Goal: Transaction & Acquisition: Purchase product/service

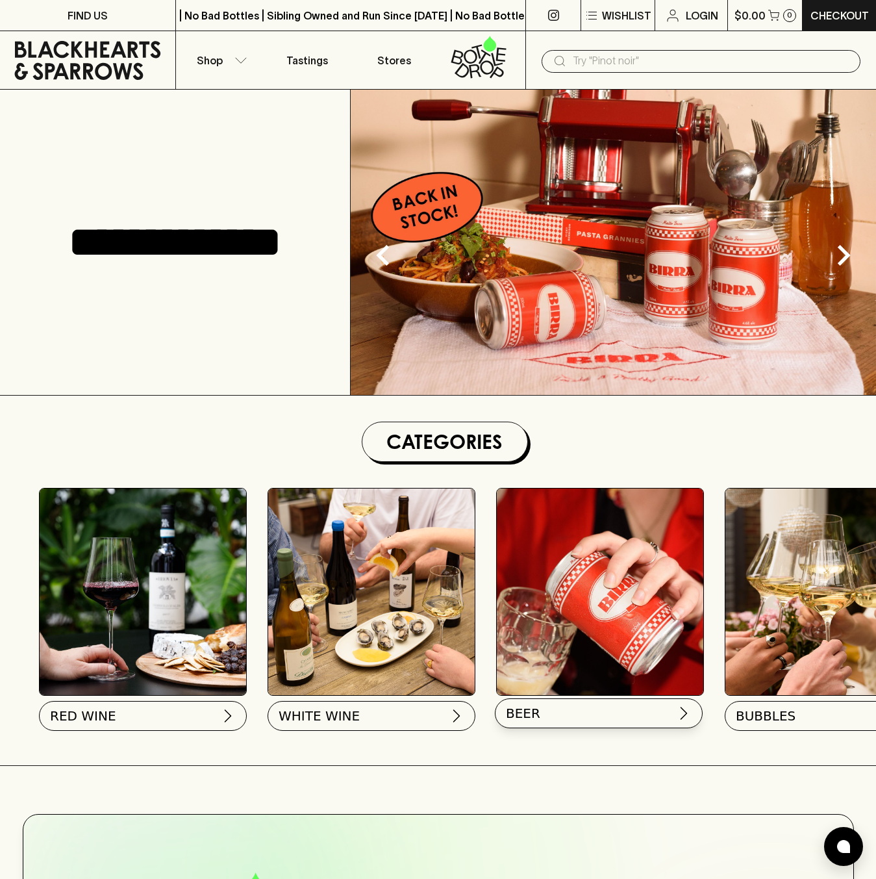
click at [685, 720] on img at bounding box center [684, 714] width 16 height 16
click at [674, 714] on button "BEER" at bounding box center [599, 713] width 208 height 30
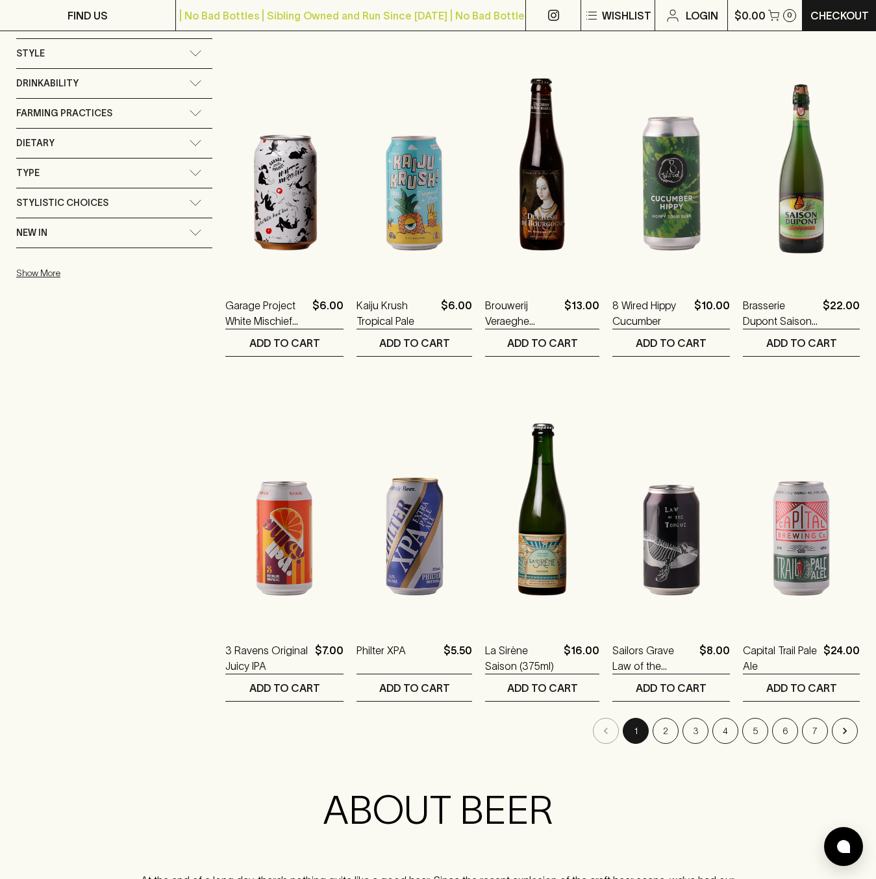
scroll to position [904, 0]
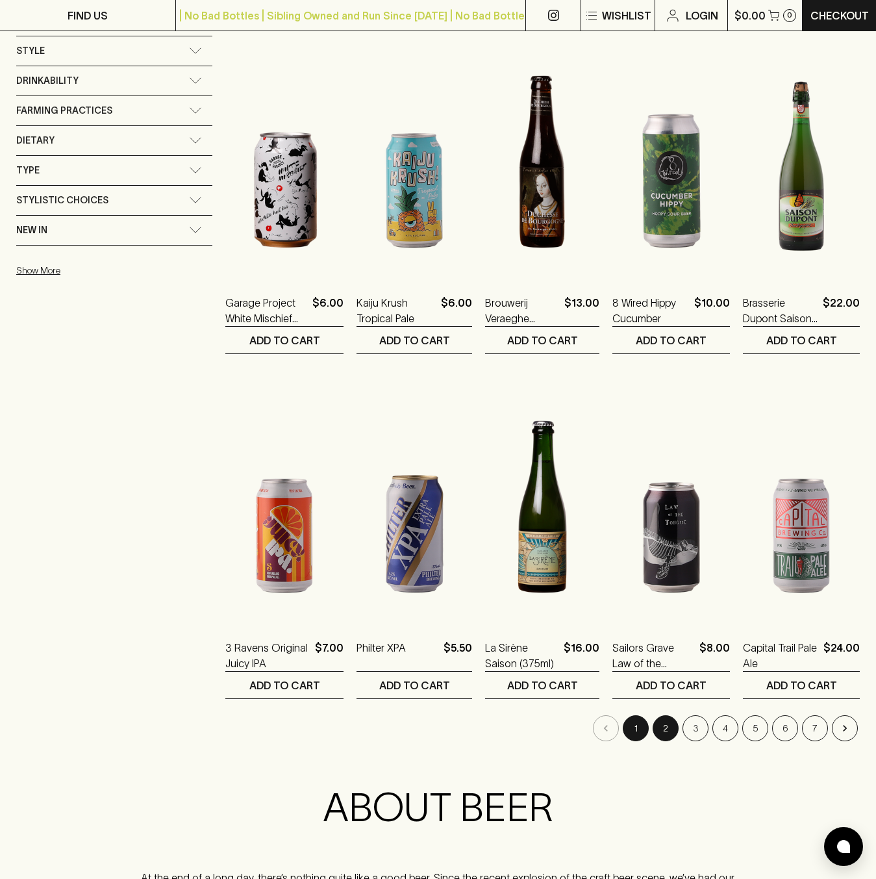
click at [655, 732] on button "2" at bounding box center [666, 728] width 26 height 26
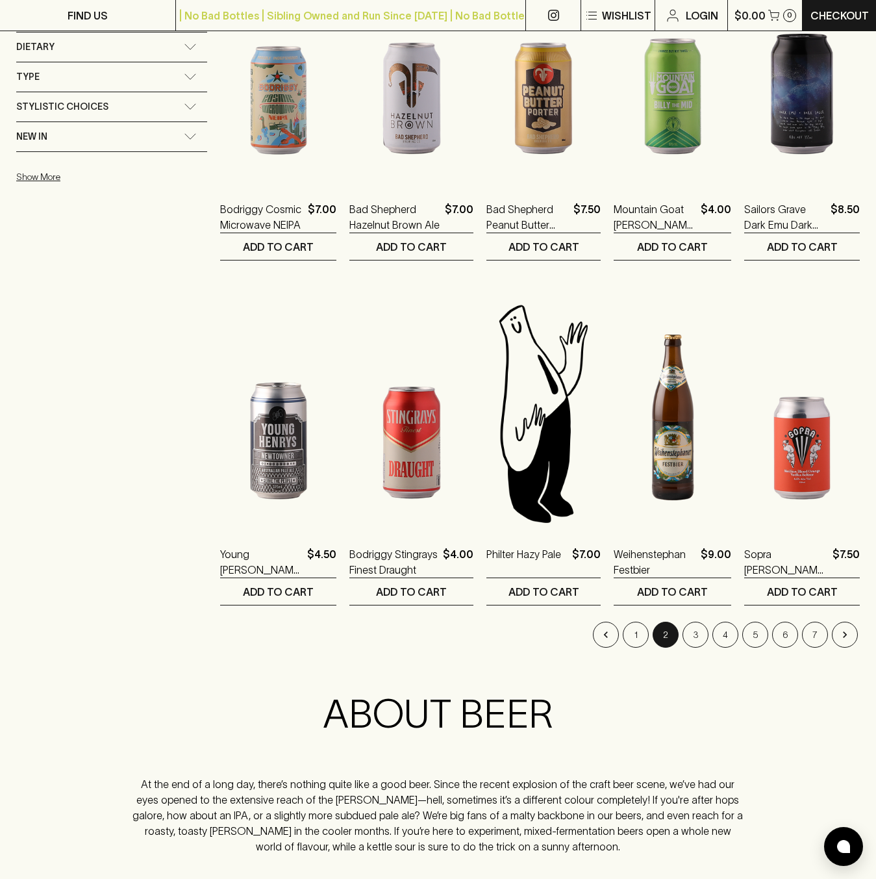
scroll to position [1092, 0]
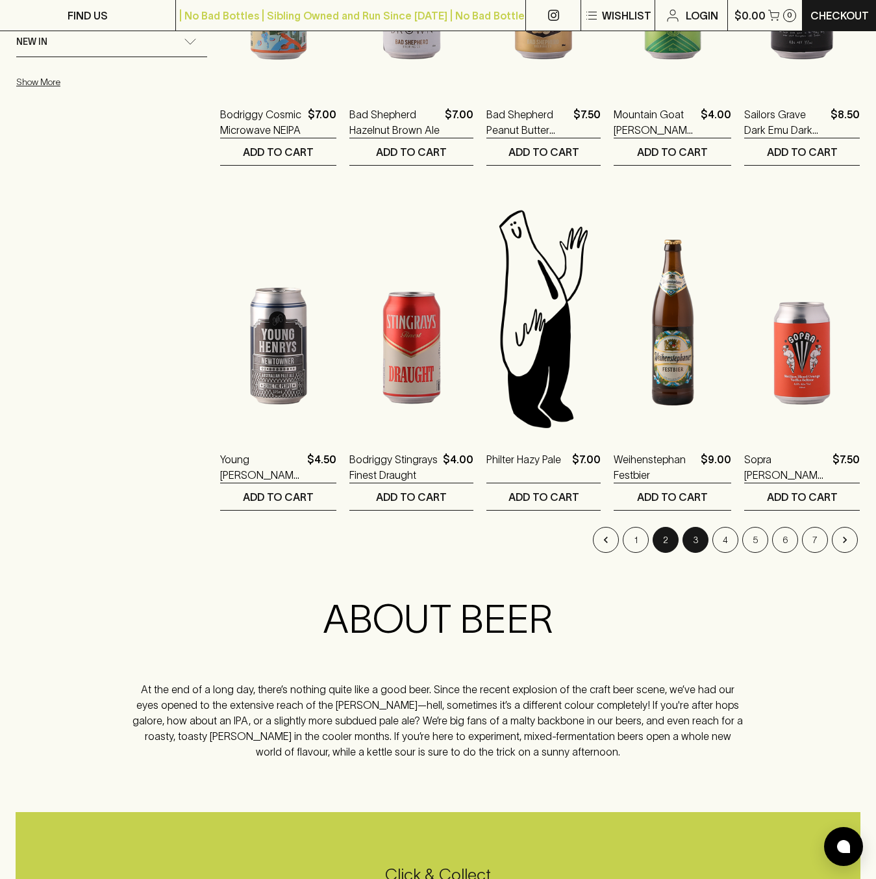
click at [705, 543] on button "3" at bounding box center [696, 540] width 26 height 26
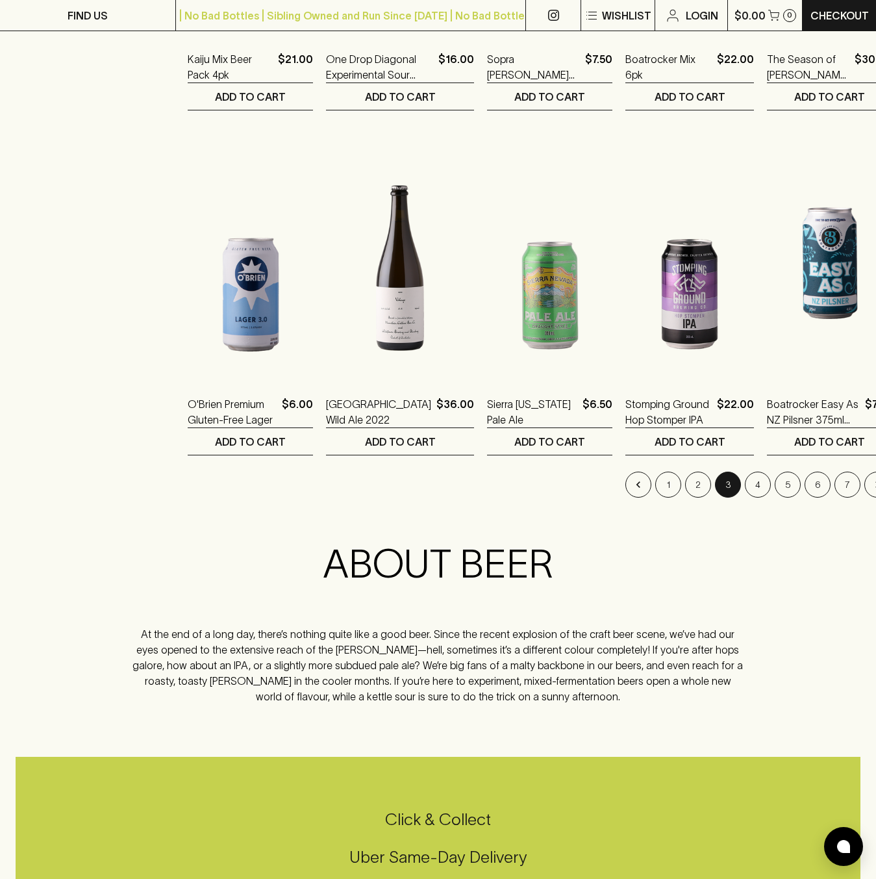
scroll to position [1158, 0]
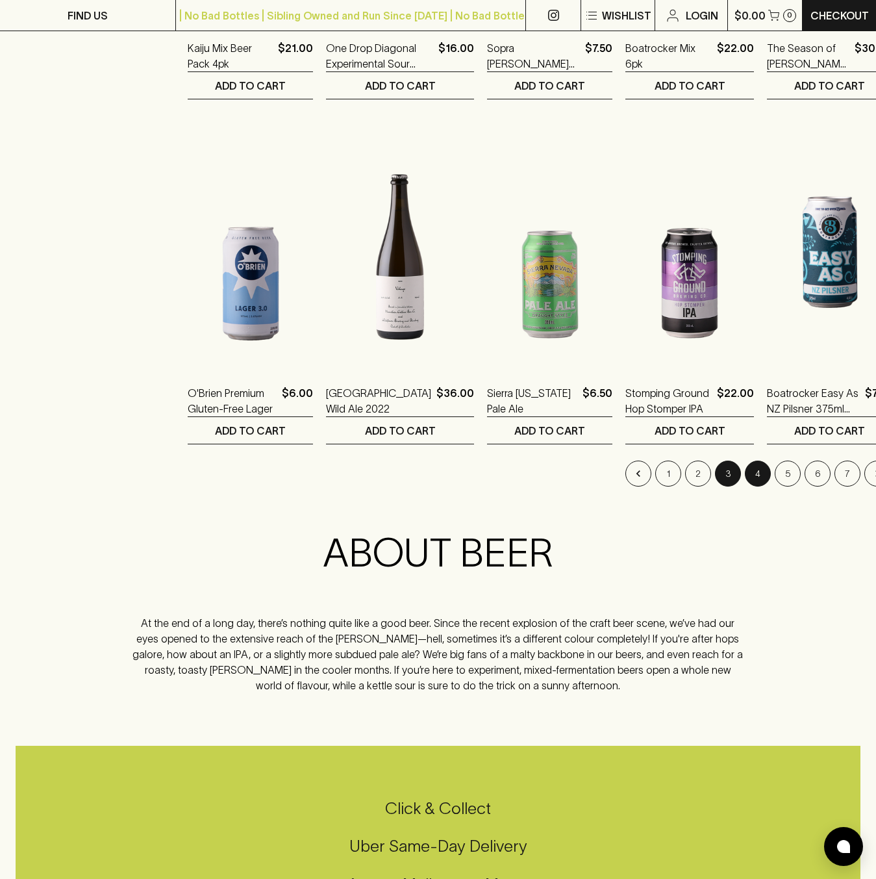
click at [745, 474] on button "4" at bounding box center [758, 474] width 26 height 26
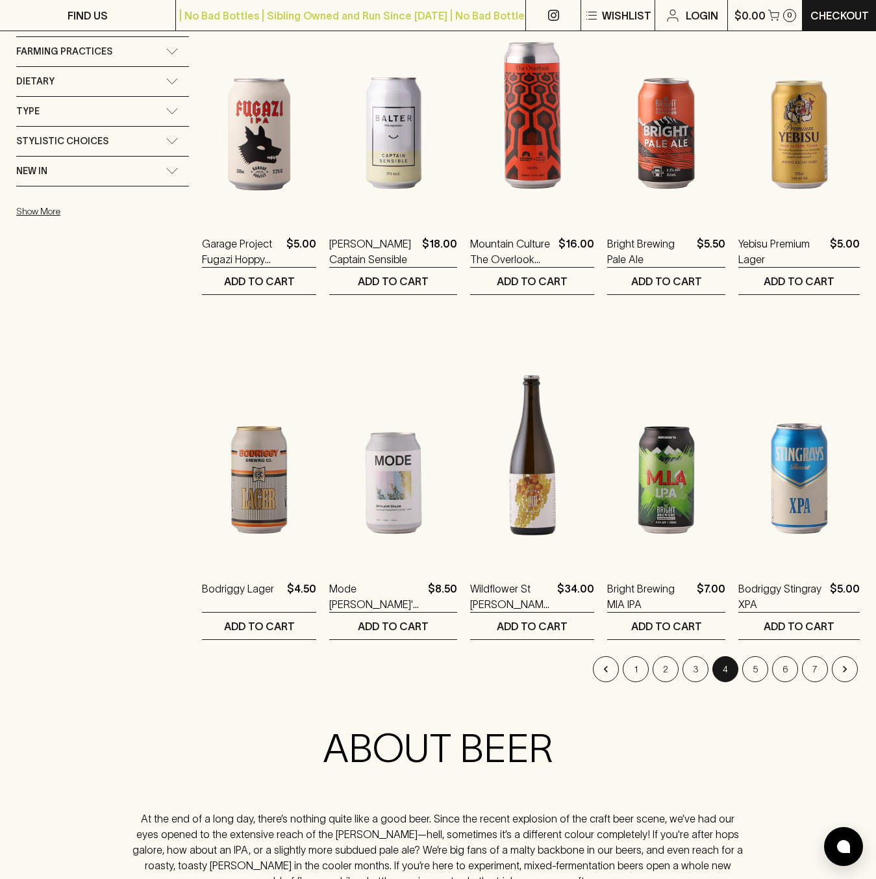
scroll to position [967, 0]
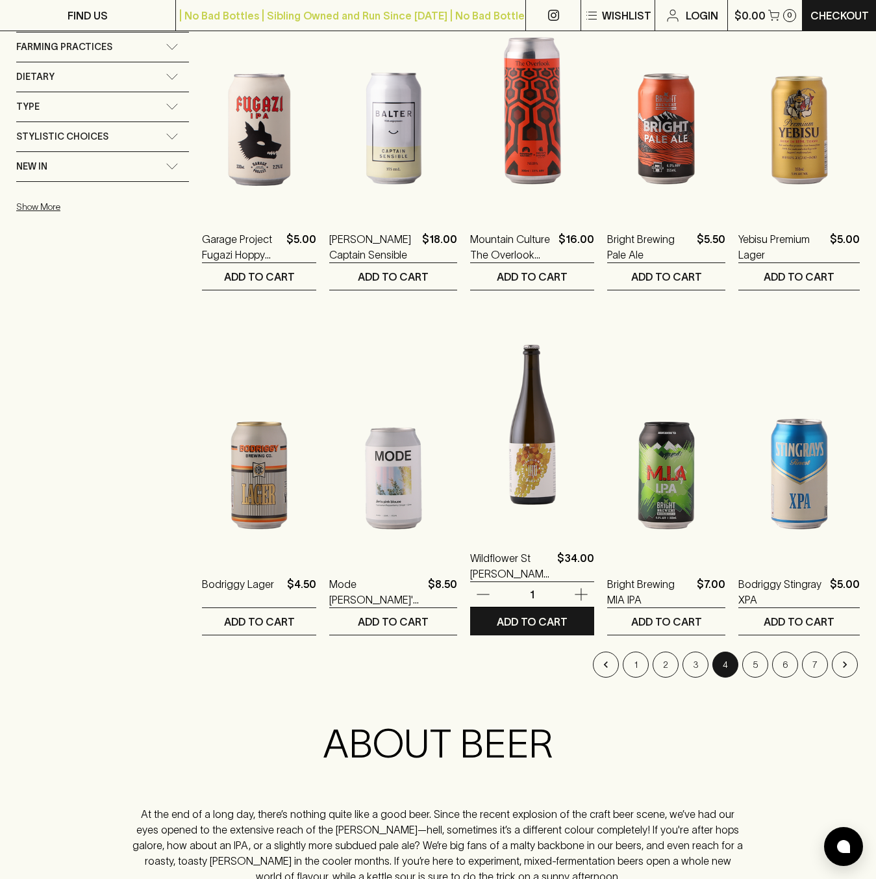
click at [513, 510] on img at bounding box center [532, 416] width 124 height 227
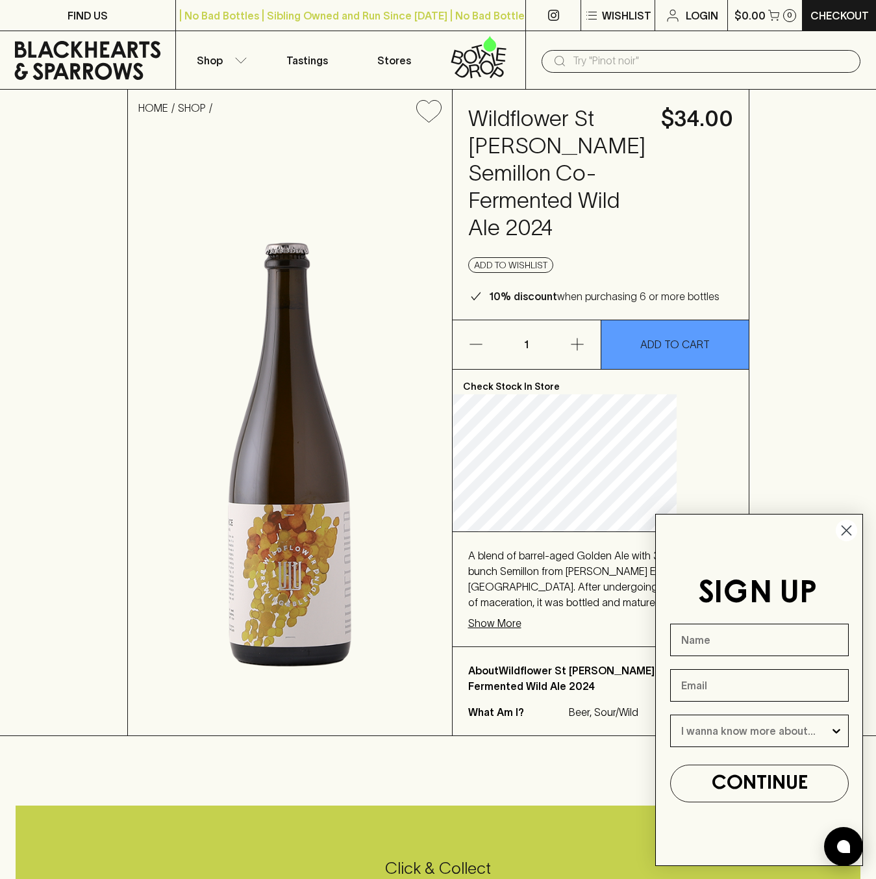
click at [849, 530] on circle "Close dialog" at bounding box center [846, 530] width 21 height 21
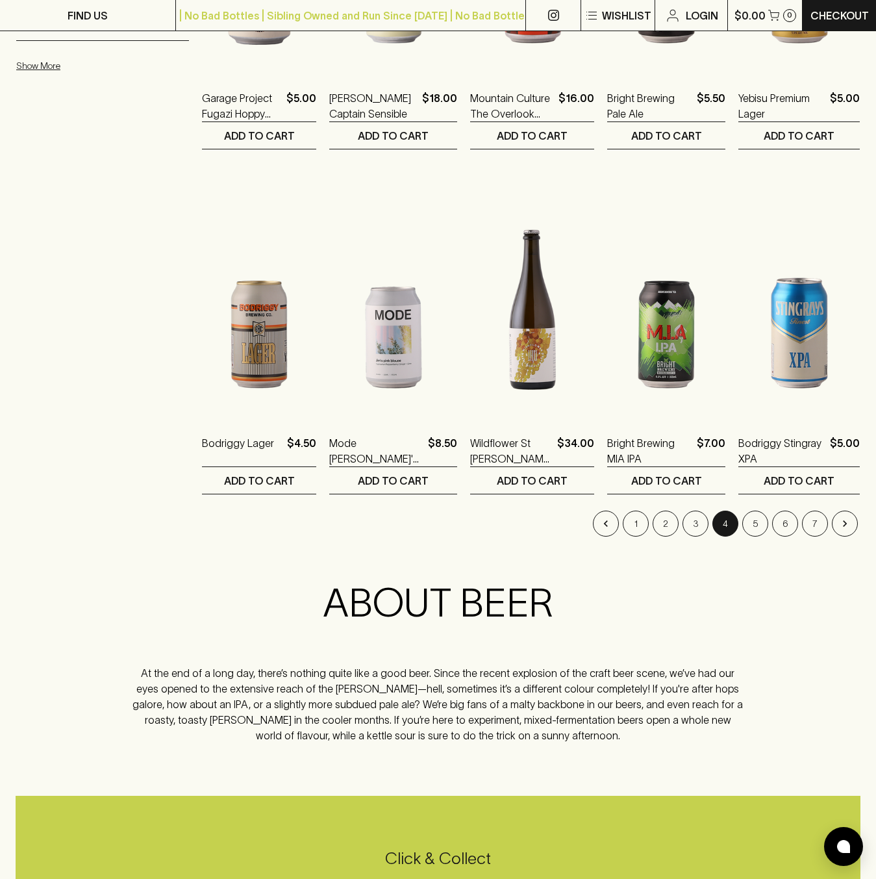
scroll to position [1201, 0]
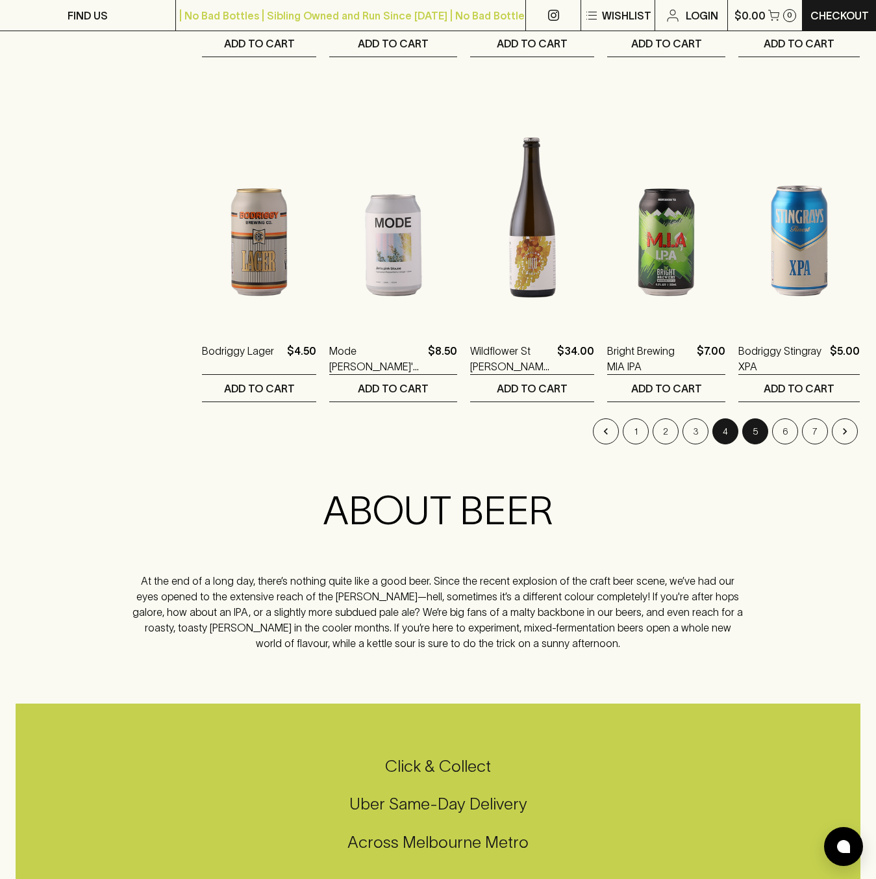
click at [753, 433] on button "5" at bounding box center [756, 431] width 26 height 26
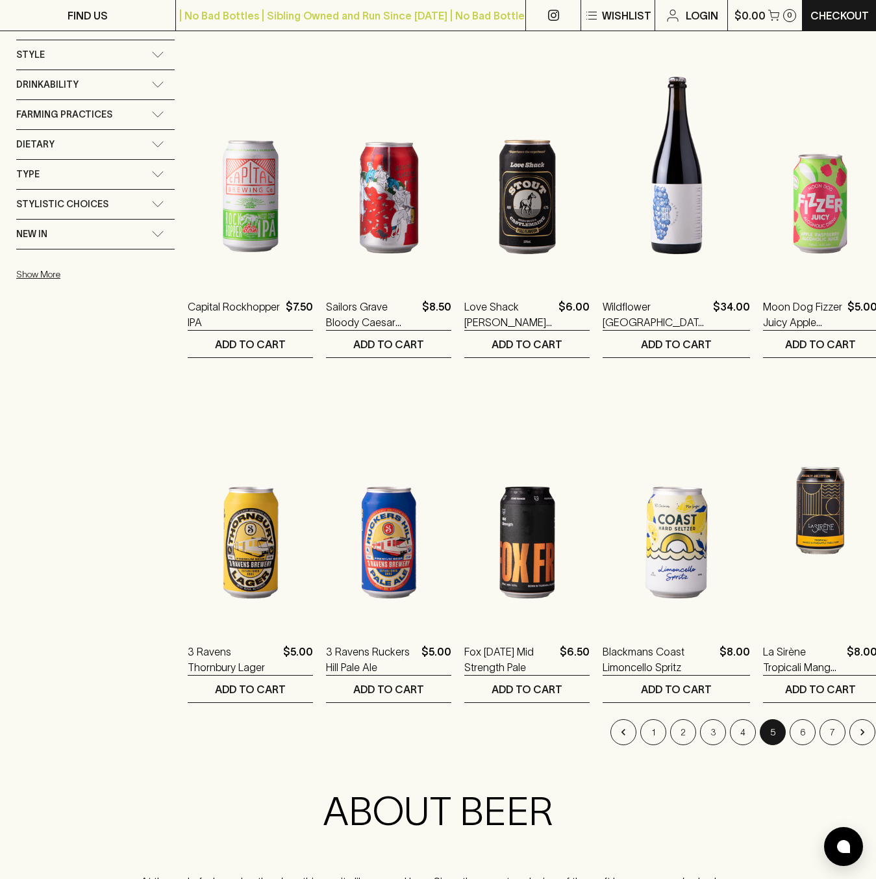
scroll to position [901, 0]
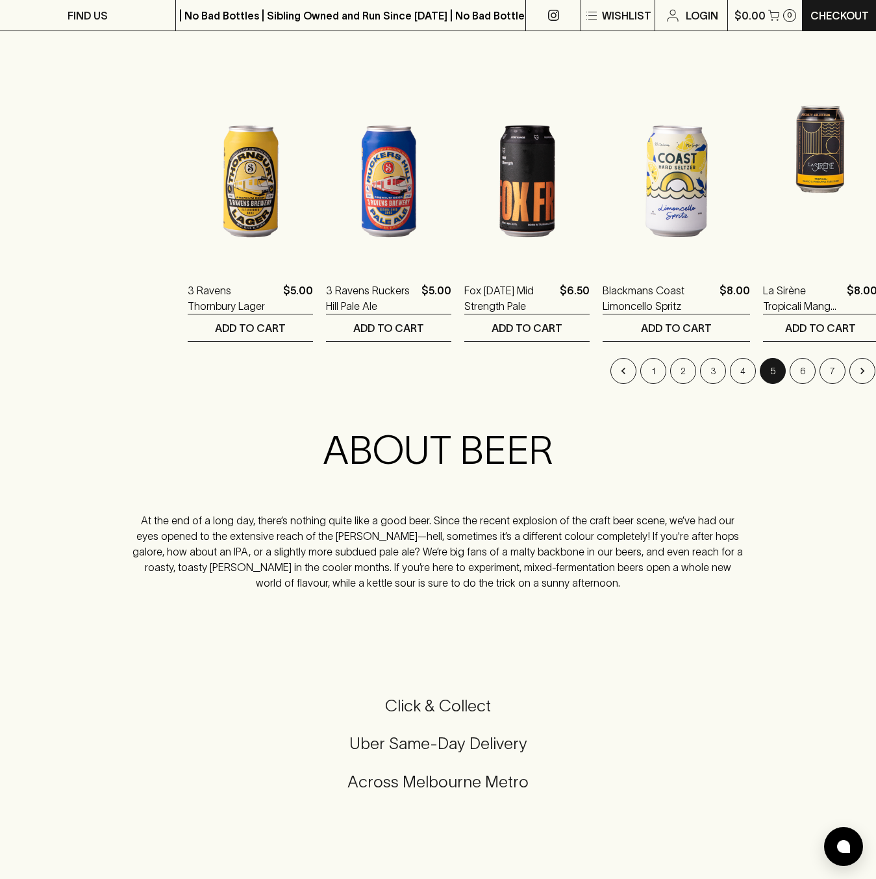
scroll to position [1255, 0]
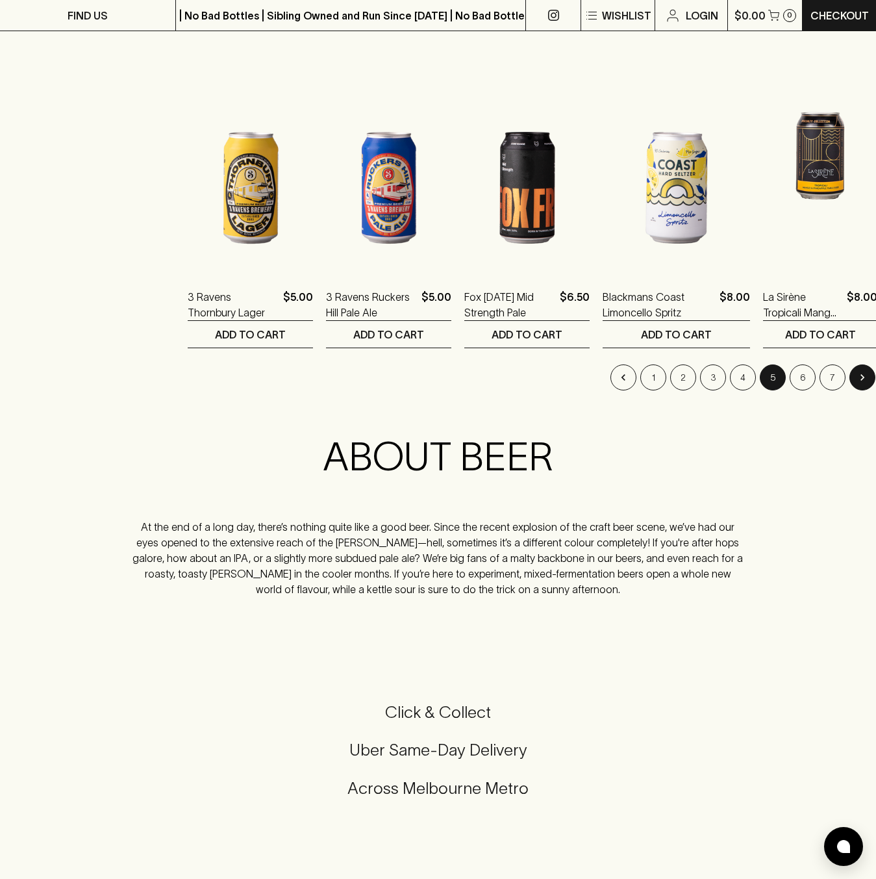
click at [861, 377] on icon "Go to next page" at bounding box center [863, 377] width 4 height 6
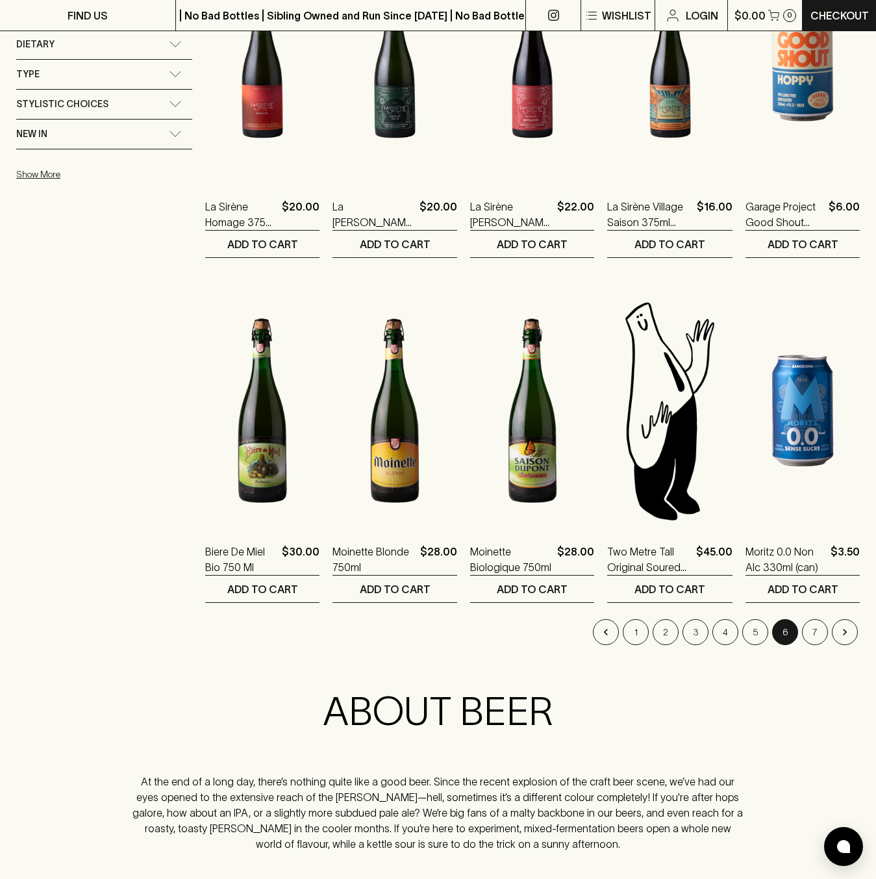
scroll to position [1001, 0]
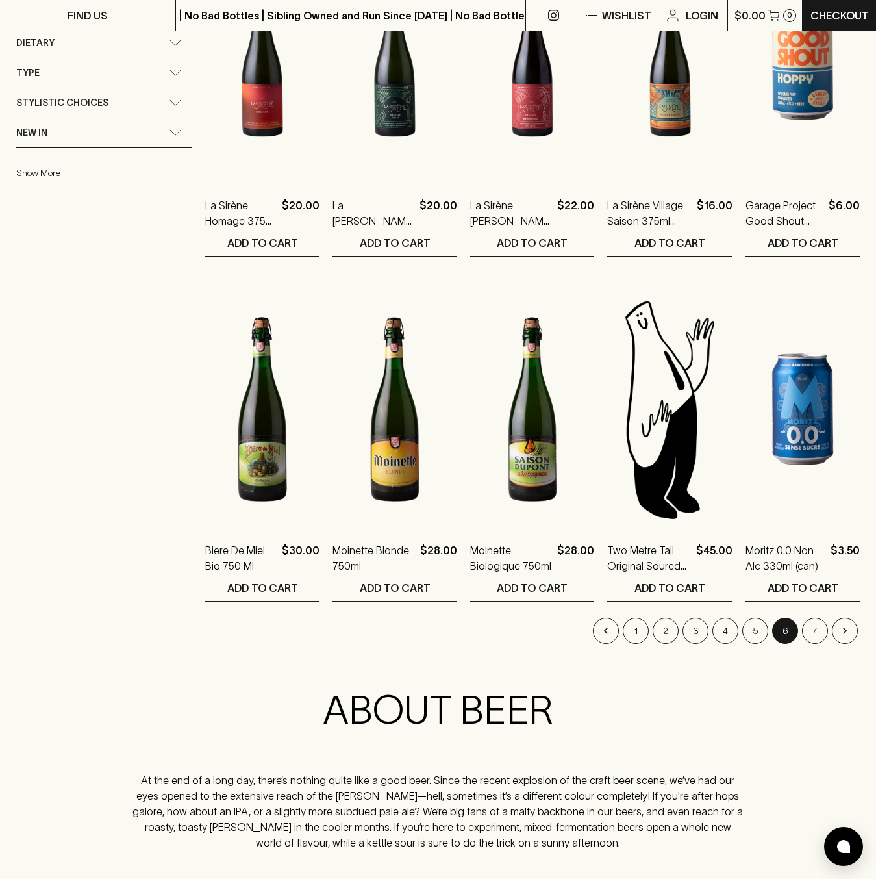
click at [832, 633] on li "pagination navigation" at bounding box center [845, 631] width 30 height 26
click at [836, 633] on button "Go to next page" at bounding box center [845, 631] width 26 height 26
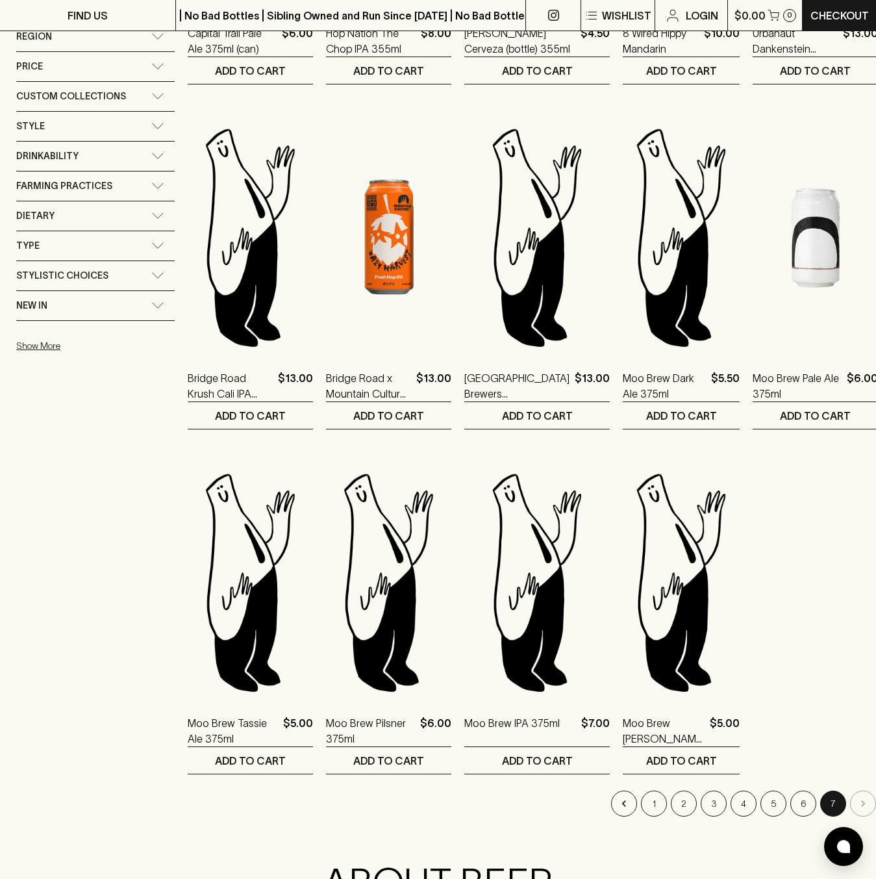
scroll to position [1049, 0]
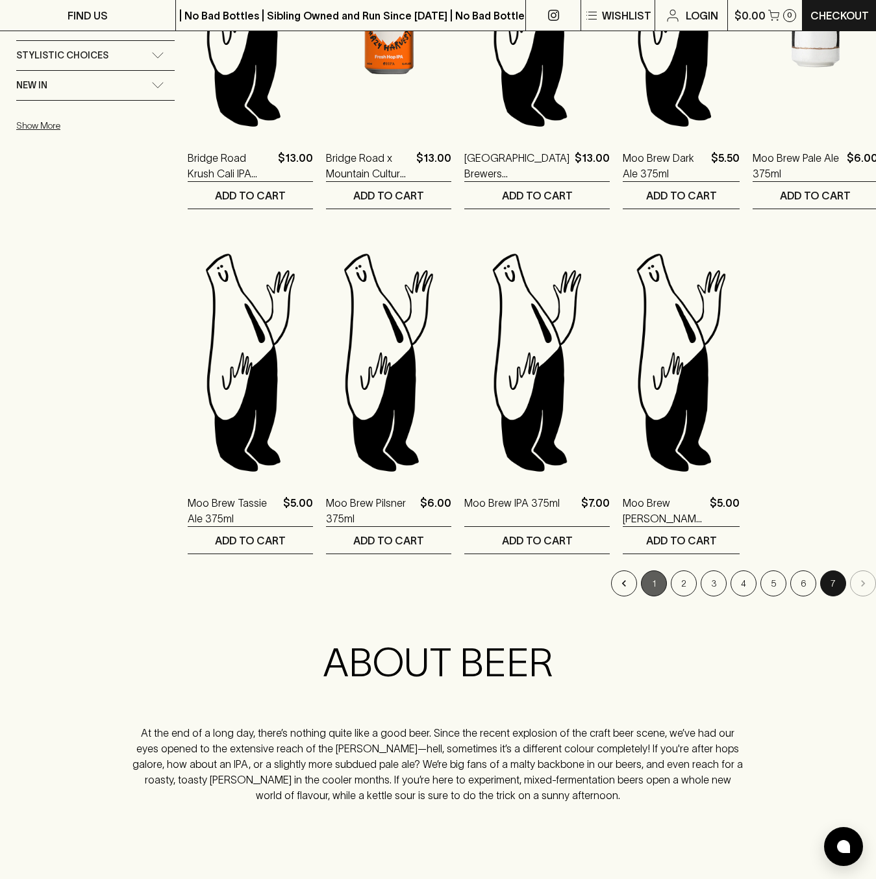
click at [641, 587] on button "1" at bounding box center [654, 583] width 26 height 26
